Goal: Task Accomplishment & Management: Use online tool/utility

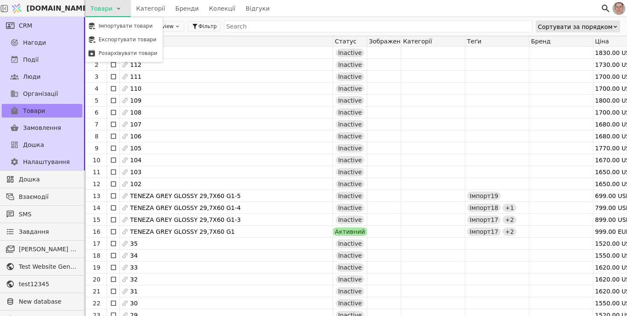
click at [121, 9] on html "[DOMAIN_NAME] Товари Категорії Бренди Колекції Відгуки CRM Нагоди Події Люди Ор…" at bounding box center [313, 158] width 627 height 316
click at [127, 27] on div "Імпортувати товари" at bounding box center [123, 26] width 73 height 14
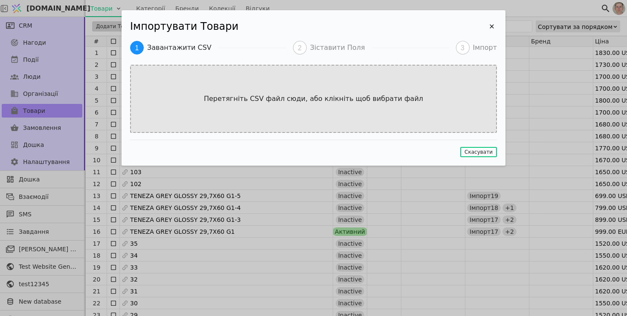
click at [278, 115] on div "Перетягніть CSV файл сюди, або клікніть щоб вибрати файл" at bounding box center [313, 99] width 367 height 68
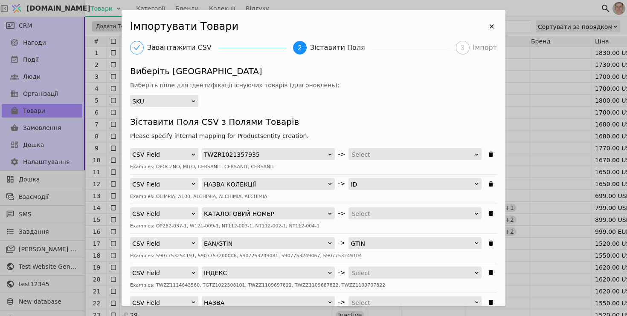
click at [385, 127] on h4 "Зіставити Поля CSV з Полями Товарів" at bounding box center [313, 122] width 367 height 13
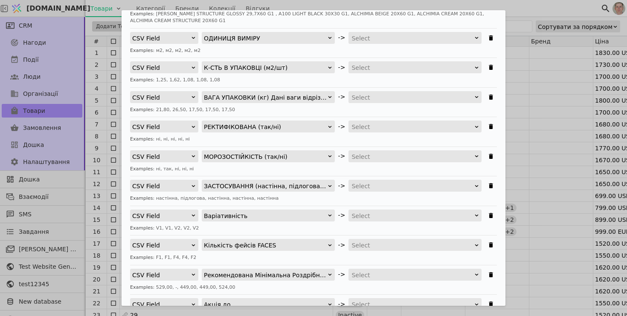
scroll to position [406, 0]
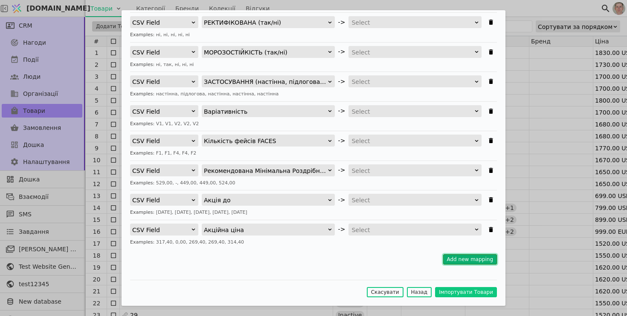
click at [461, 261] on button "Add new mapping" at bounding box center [470, 260] width 54 height 10
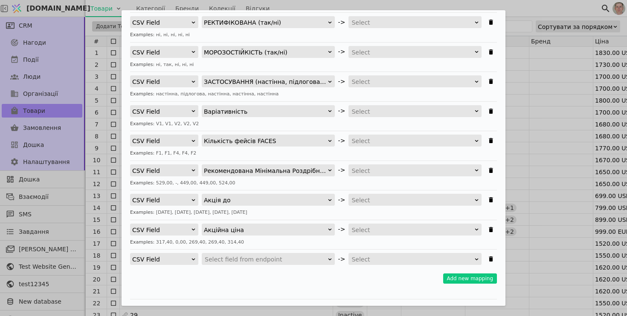
scroll to position [76, 0]
click at [390, 260] on div "Select" at bounding box center [412, 260] width 122 height 12
click at [403, 246] on div "CSV Field Акційна ціна -> Select Examples: 317,40, 0,00, 269,40, 269,40, 314,40" at bounding box center [313, 237] width 367 height 26
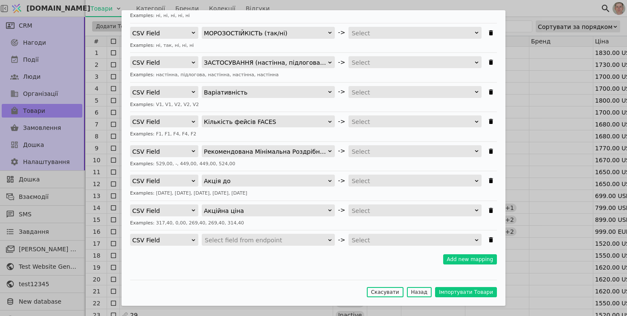
click at [404, 242] on div "Select" at bounding box center [412, 241] width 122 height 12
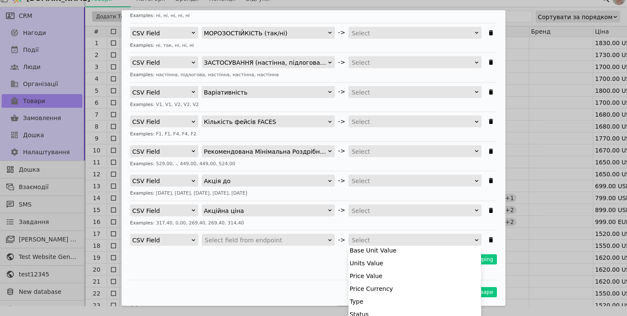
scroll to position [139, 0]
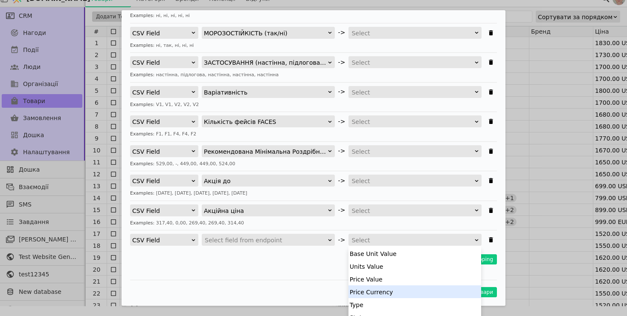
click at [390, 291] on div "Price Currency" at bounding box center [414, 292] width 133 height 13
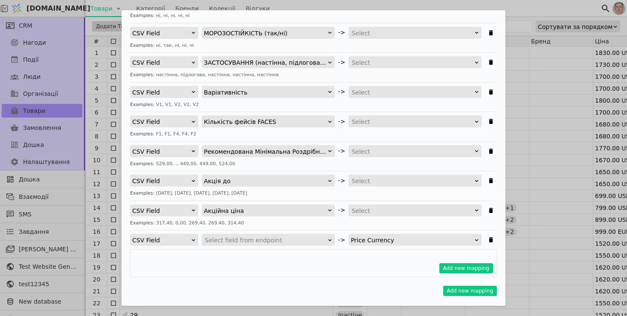
scroll to position [10, 0]
click at [408, 240] on div "Price Currency" at bounding box center [411, 241] width 123 height 12
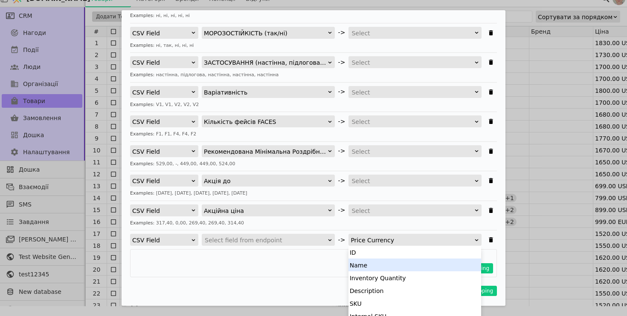
scroll to position [223, 0]
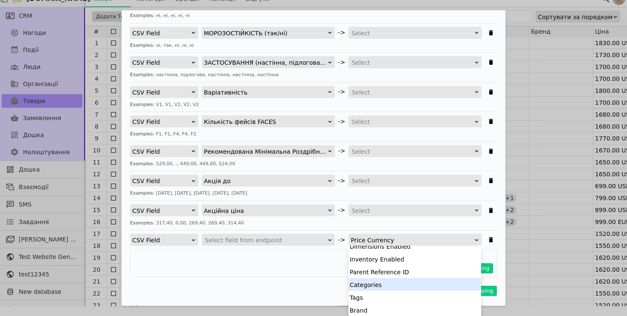
click at [395, 287] on div "Categories" at bounding box center [414, 284] width 133 height 13
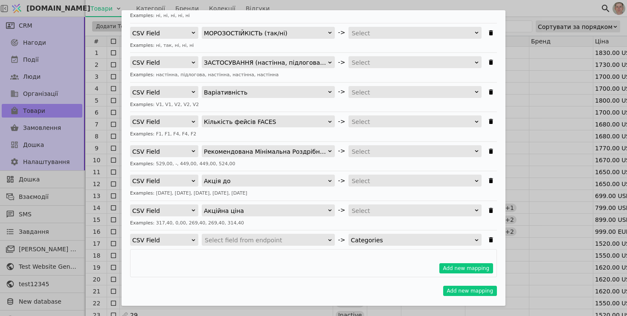
scroll to position [0, 0]
click at [165, 243] on div "CSV Field" at bounding box center [161, 241] width 58 height 12
click at [244, 261] on div "Add new mapping" at bounding box center [313, 263] width 367 height 28
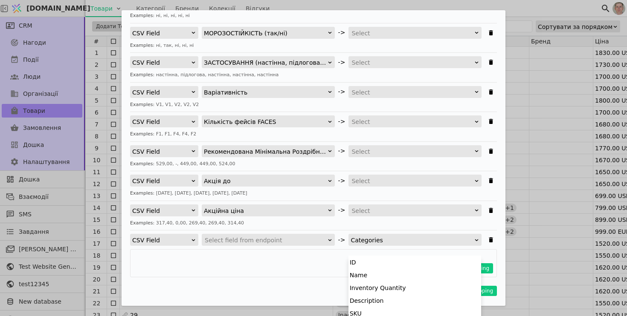
scroll to position [10, 0]
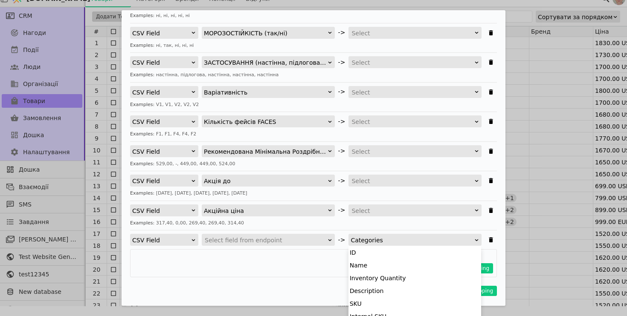
click at [389, 241] on div "Categories" at bounding box center [411, 241] width 123 height 12
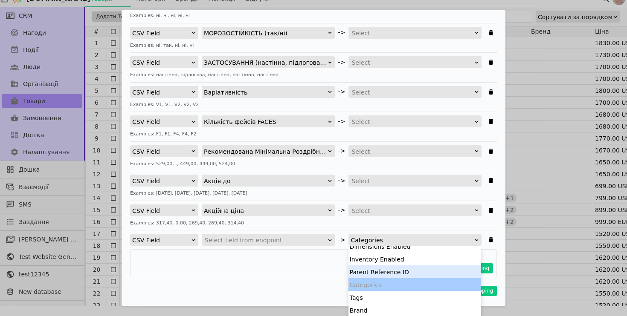
click at [332, 263] on div "Add new mapping" at bounding box center [313, 263] width 367 height 28
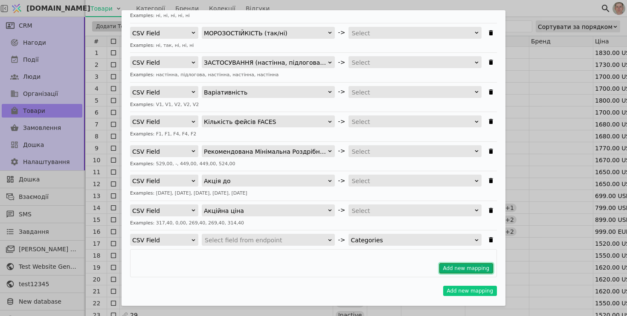
click at [466, 270] on button "Add new mapping" at bounding box center [466, 269] width 54 height 10
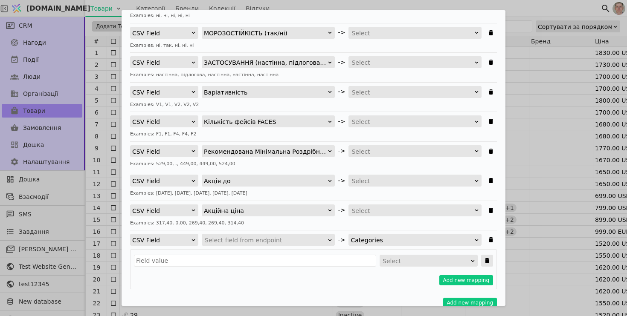
click at [486, 260] on icon "Імпортувати Товари" at bounding box center [487, 260] width 4 height 5
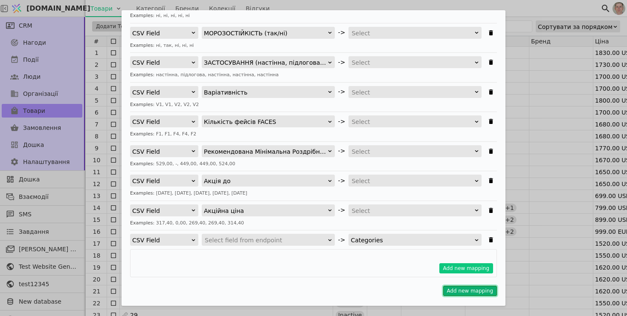
click at [478, 293] on button "Add new mapping" at bounding box center [470, 291] width 54 height 10
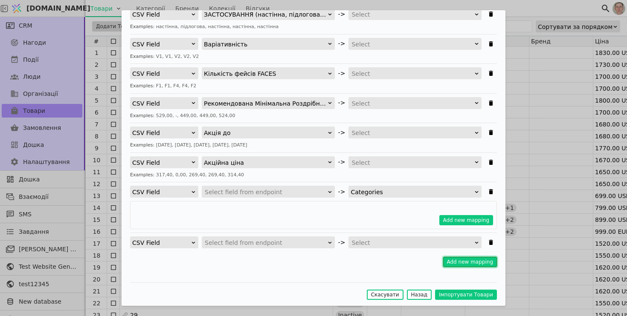
scroll to position [476, 0]
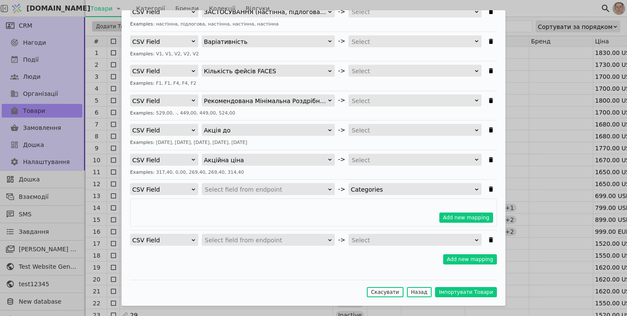
click at [183, 237] on div "CSV Field" at bounding box center [161, 241] width 58 height 12
click at [178, 259] on div "Constant" at bounding box center [163, 264] width 67 height 13
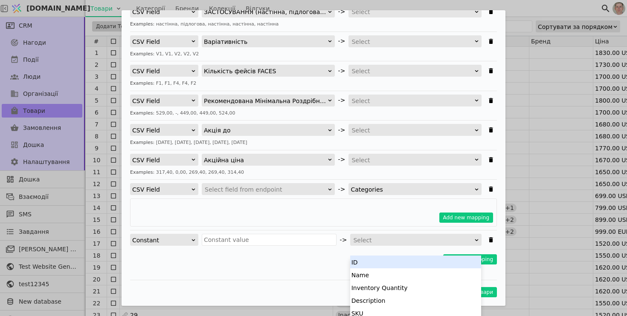
click at [404, 240] on div "Select" at bounding box center [413, 241] width 120 height 12
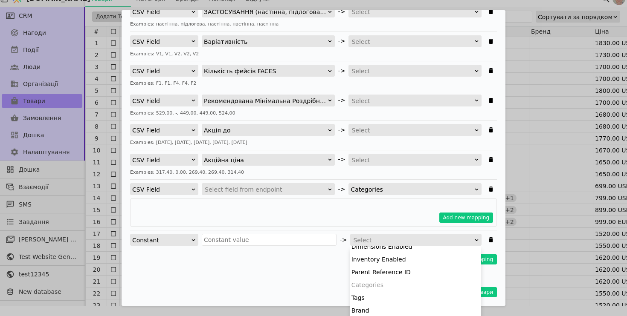
scroll to position [0, 0]
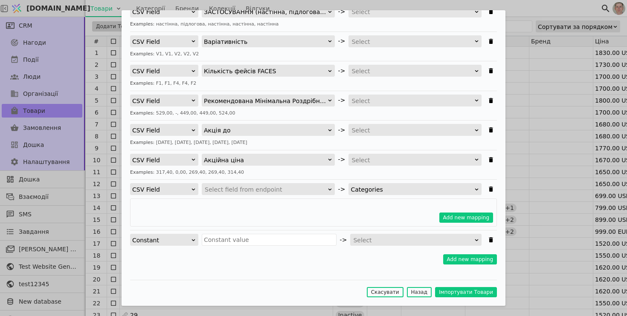
click at [391, 239] on div "Select" at bounding box center [413, 241] width 120 height 12
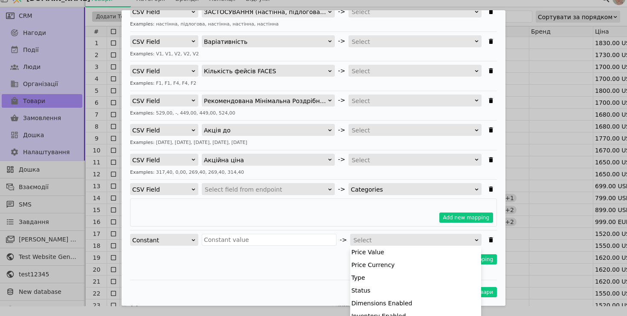
scroll to position [163, 0]
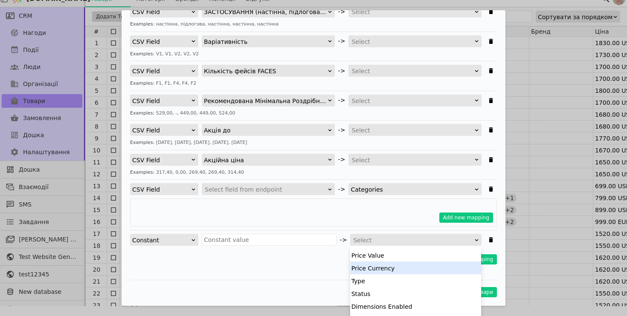
click at [402, 266] on div "Price Currency" at bounding box center [415, 268] width 131 height 13
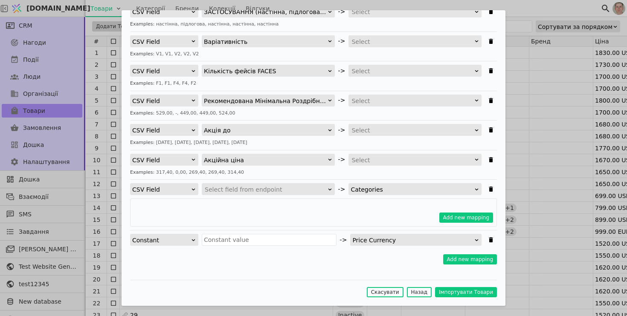
scroll to position [10, 0]
click at [410, 239] on div "Price Currency" at bounding box center [413, 241] width 122 height 12
click at [492, 191] on icon "Імпортувати Товари" at bounding box center [491, 189] width 4 height 5
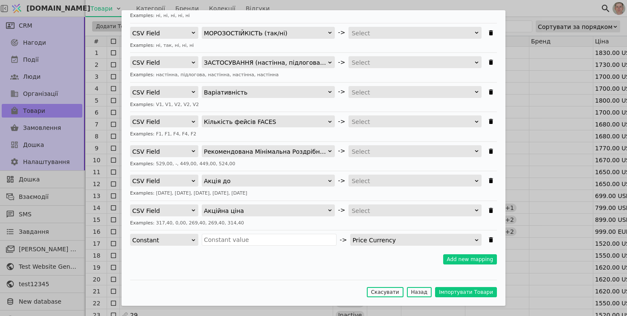
scroll to position [10, 0]
click at [417, 241] on div "Price Currency" at bounding box center [413, 241] width 122 height 12
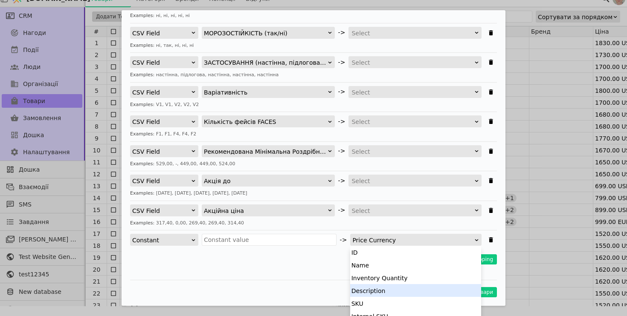
scroll to position [223, 0]
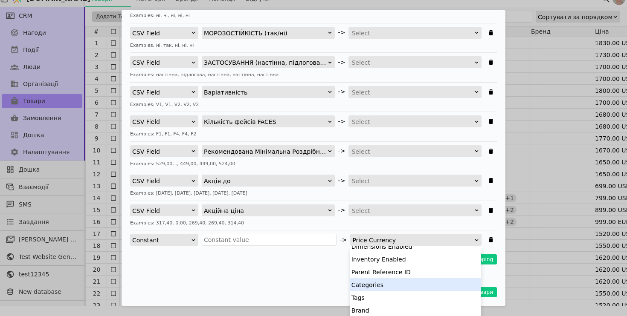
click at [402, 280] on div "Categories" at bounding box center [415, 284] width 131 height 13
